Goal: Check status: Check status

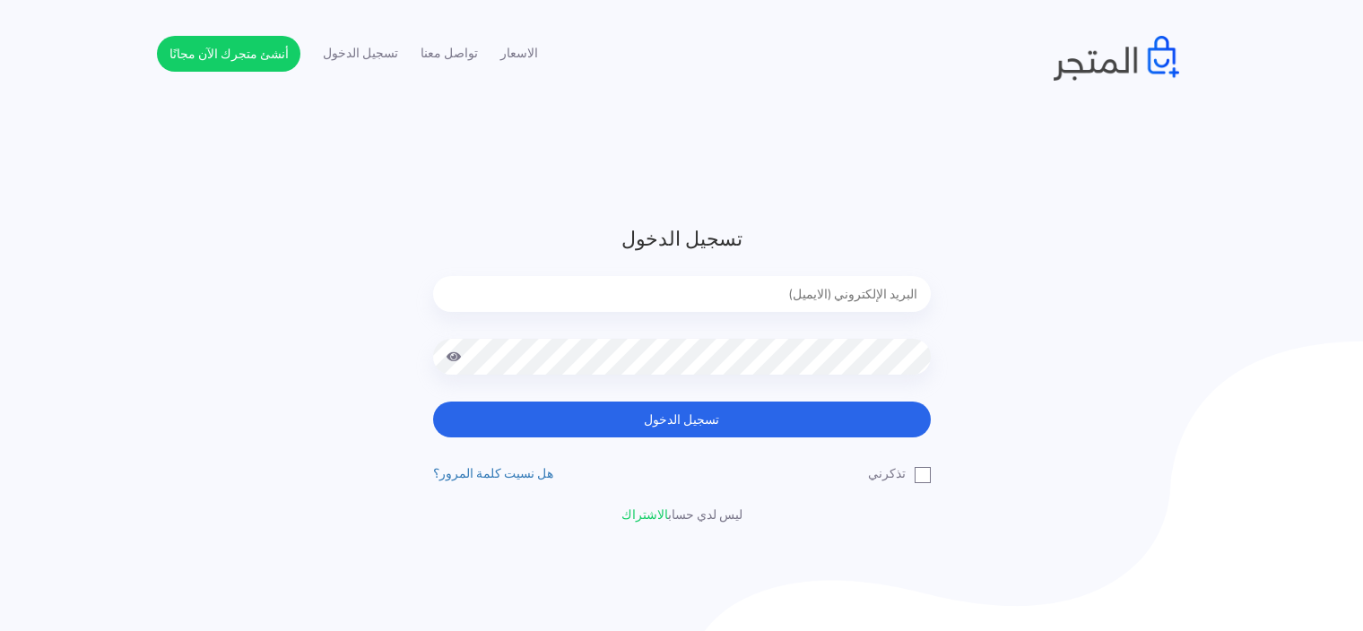
type input "[EMAIL_ADDRESS][DOMAIN_NAME]"
click at [850, 443] on div "تسجيل الدخول [EMAIL_ADDRESS][DOMAIN_NAME] تسجيل الدخول تذكرني" at bounding box center [682, 374] width 524 height 300
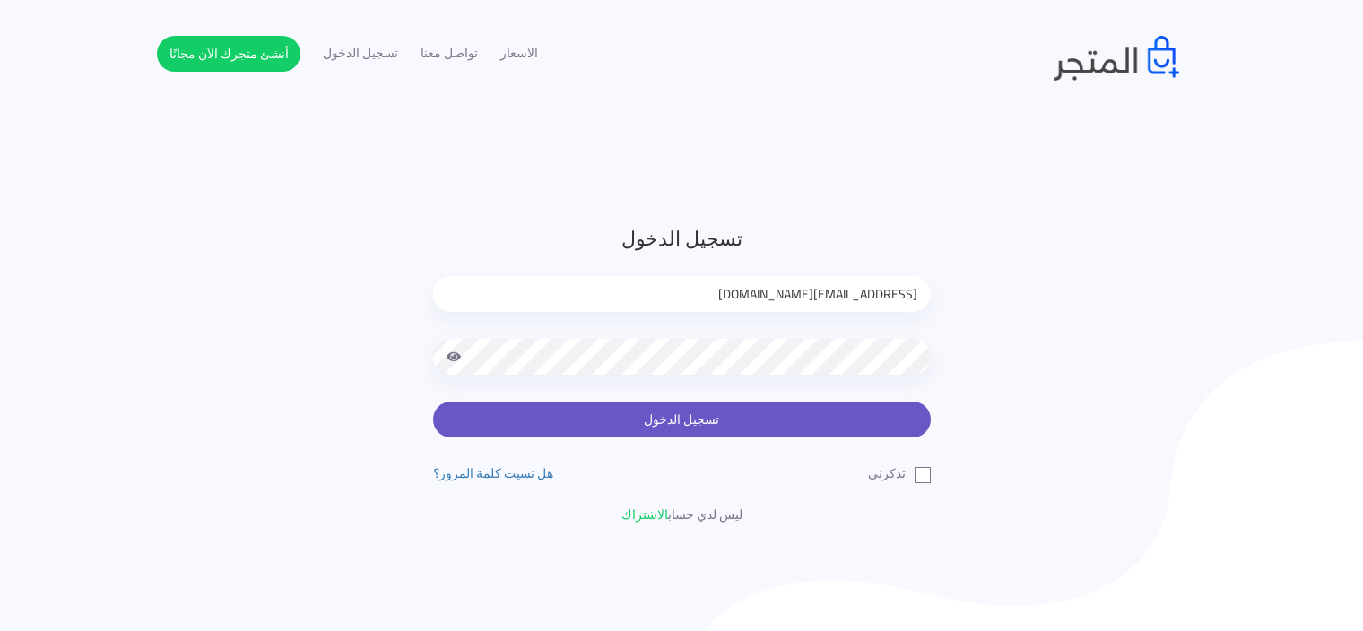
click at [855, 418] on button "تسجيل الدخول" at bounding box center [682, 420] width 498 height 36
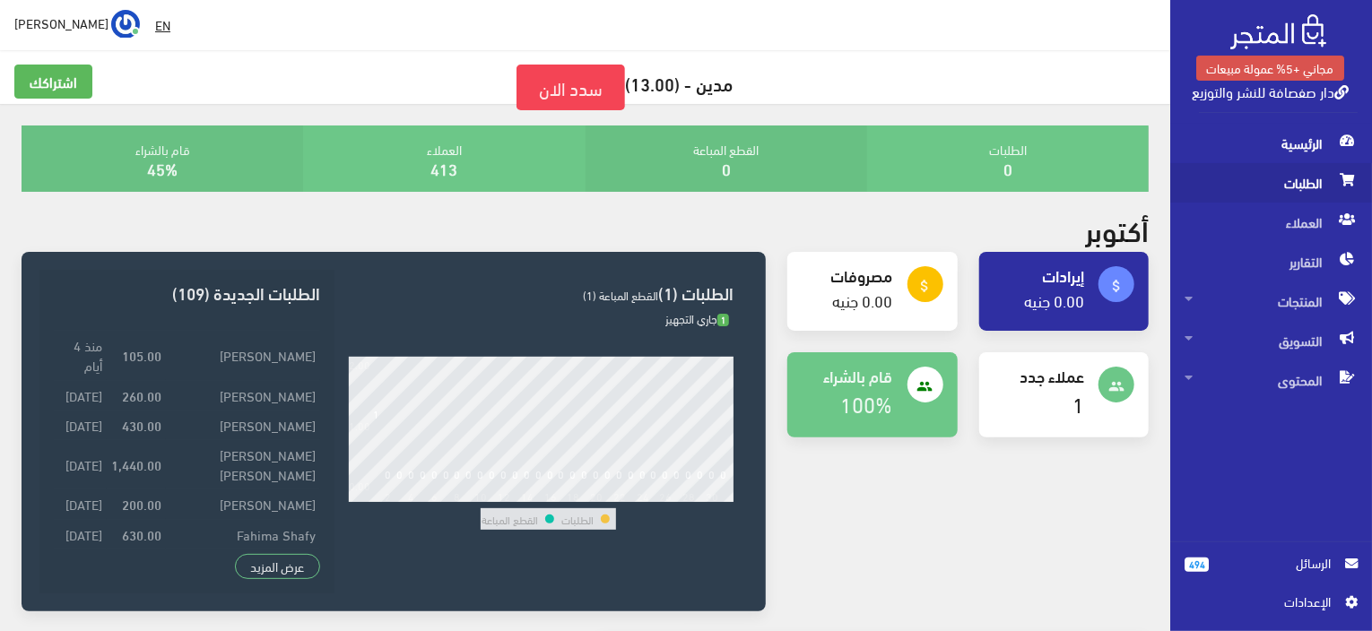
click at [1276, 200] on span "الطلبات" at bounding box center [1270, 182] width 173 height 39
